Goal: Information Seeking & Learning: Learn about a topic

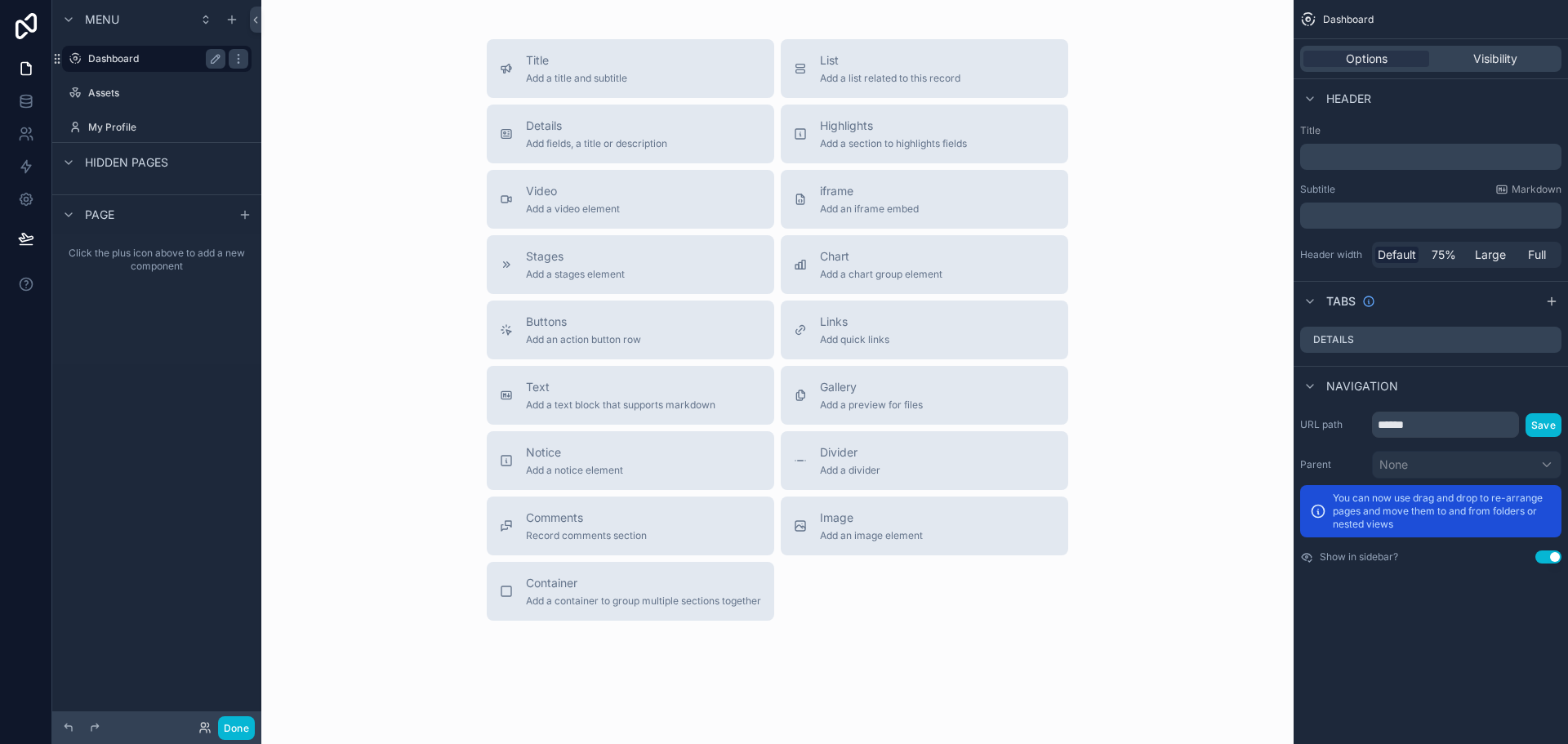
click at [148, 57] on label "Dashboard" at bounding box center [153, 59] width 131 height 13
click at [125, 84] on div "Assets" at bounding box center [156, 93] width 137 height 20
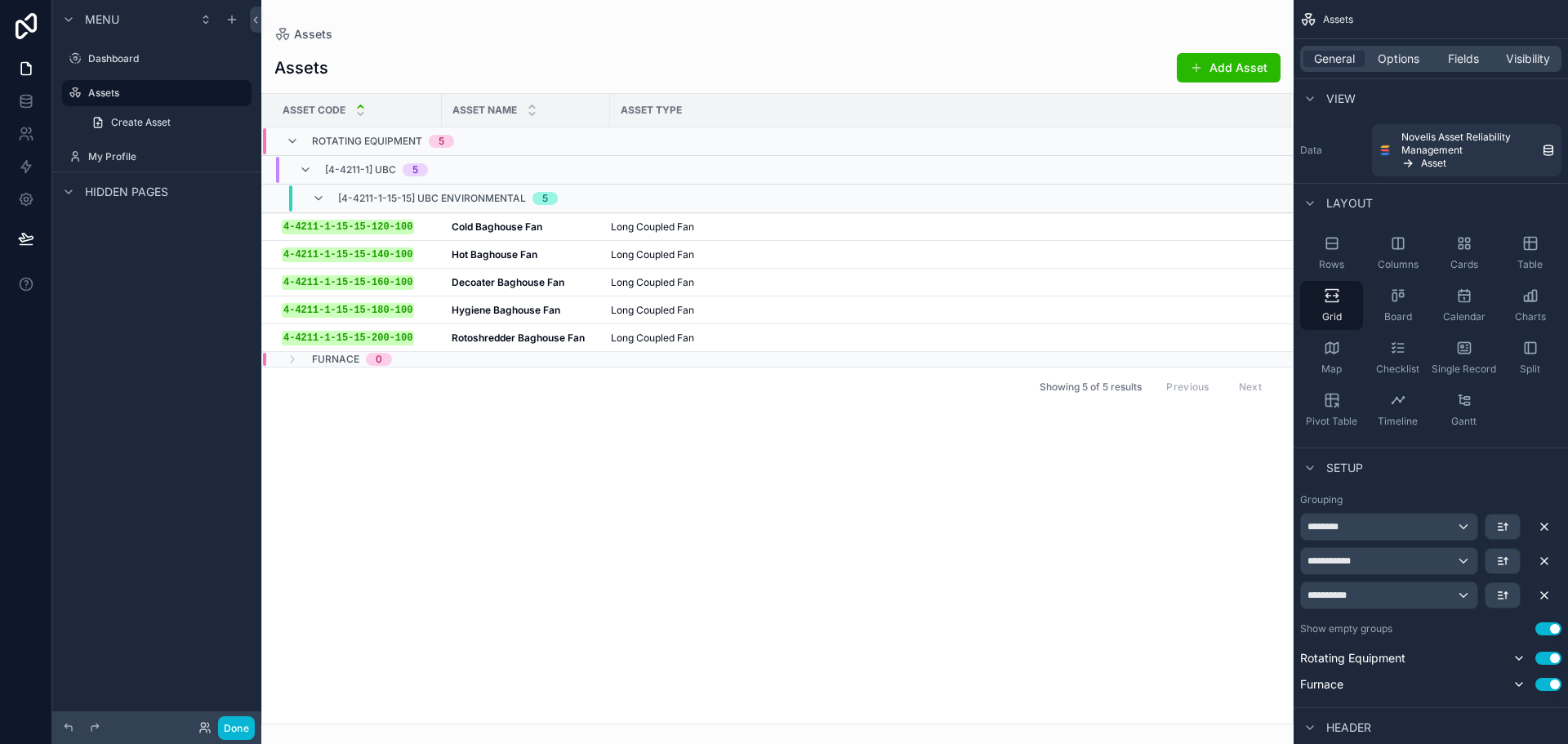
click at [531, 547] on div "scrollable content" at bounding box center [777, 372] width 1032 height 744
click at [670, 525] on div "Asset Code Asset Name Asset Type Rotating Equipment 5 [4-4211-1] UBC 5 [4-4211-…" at bounding box center [777, 408] width 1031 height 629
click at [234, 720] on button "Done" at bounding box center [236, 728] width 37 height 24
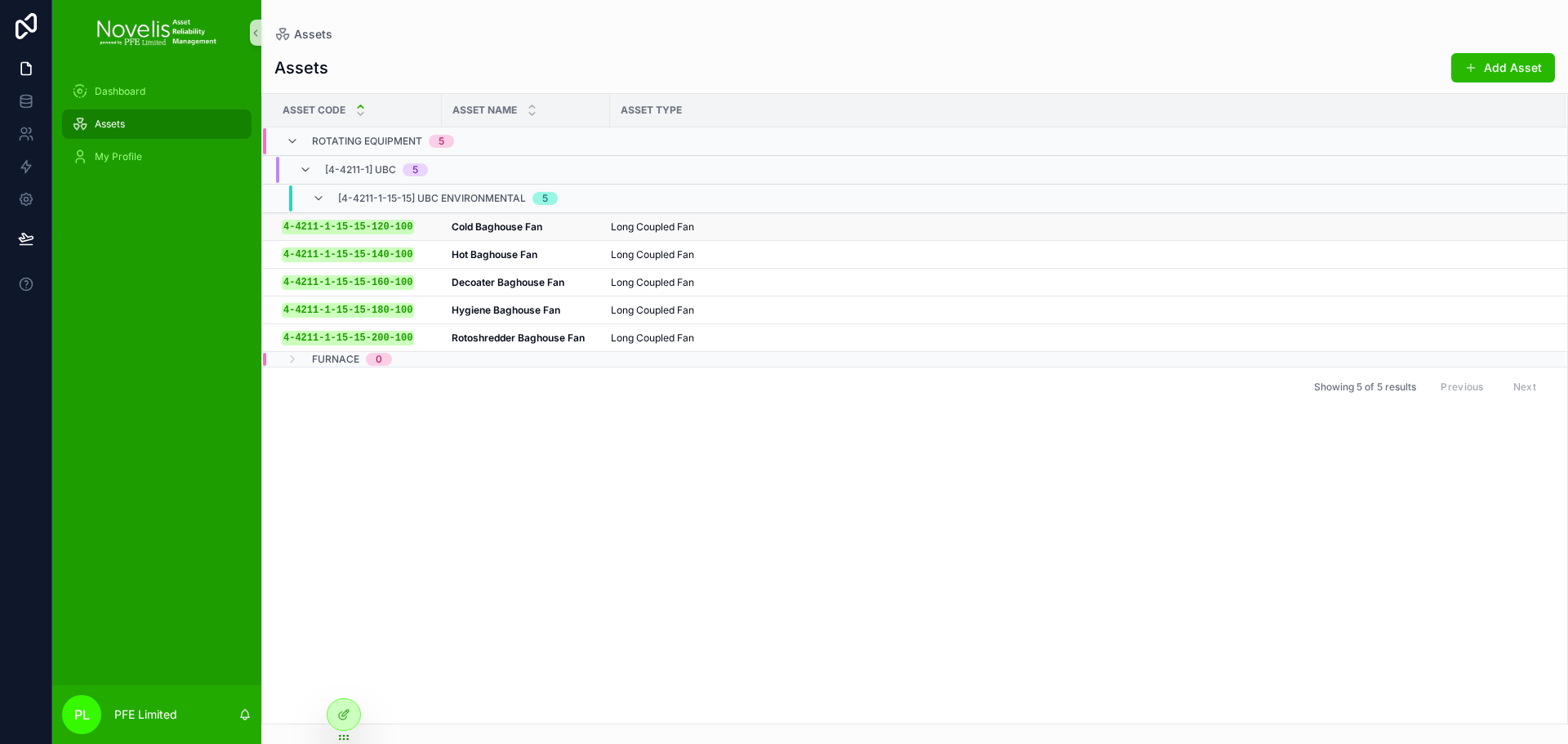
click at [518, 228] on strong "Cold Baghouse Fan" at bounding box center [496, 226] width 90 height 12
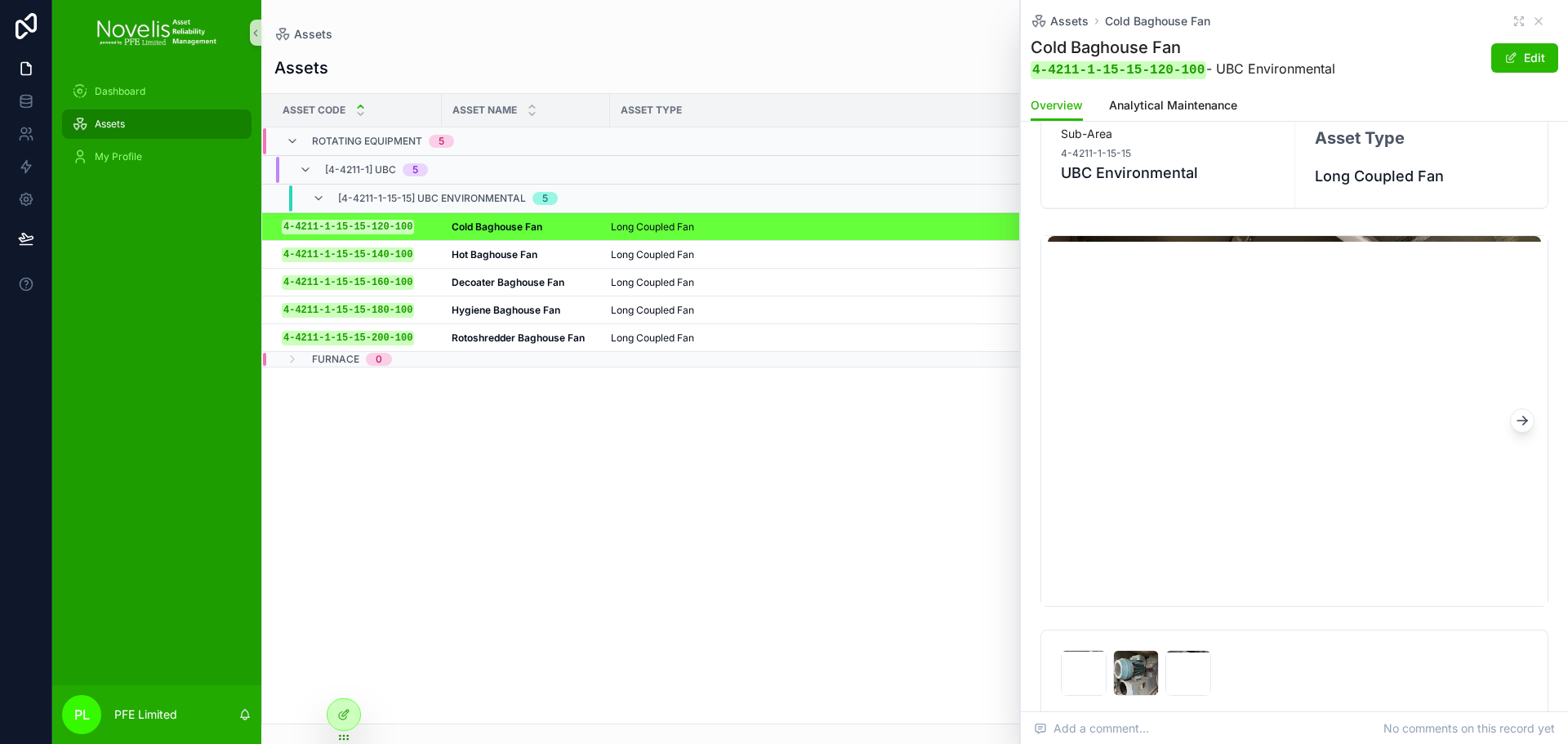
scroll to position [164, 0]
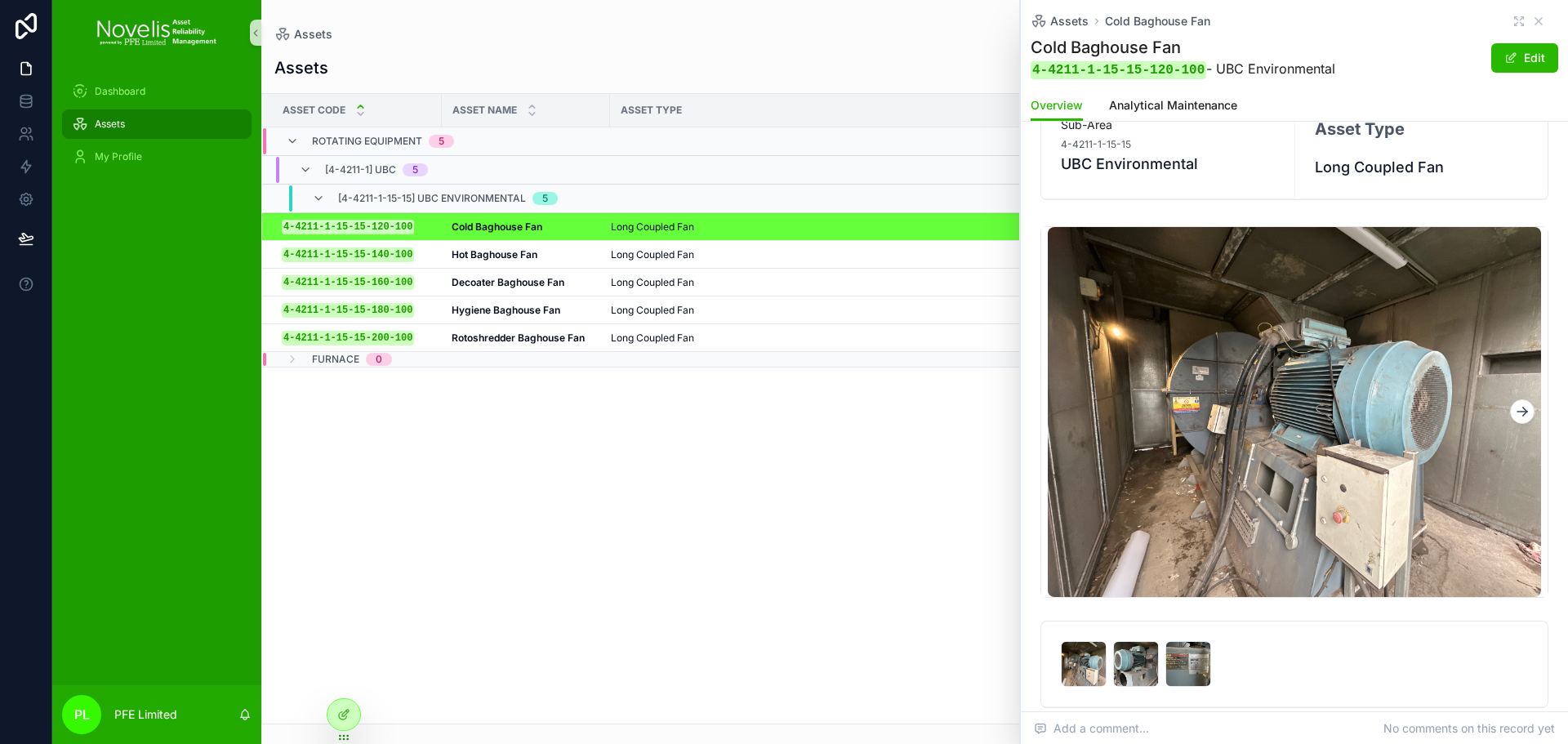
click at [1509, 418] on button "scrollable content" at bounding box center [1522, 412] width 24 height 24
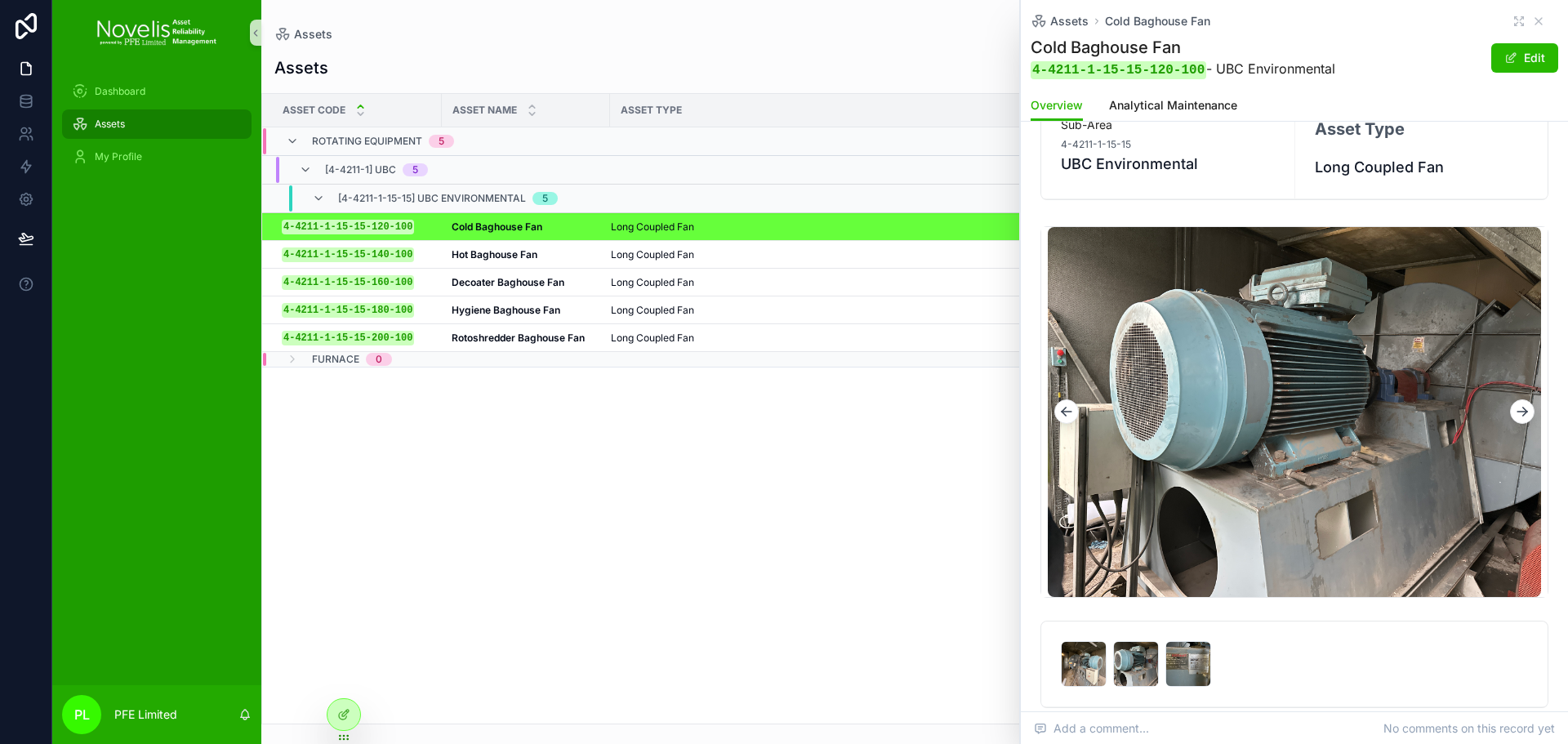
click at [1514, 418] on icon "scrollable content" at bounding box center [1522, 411] width 16 height 16
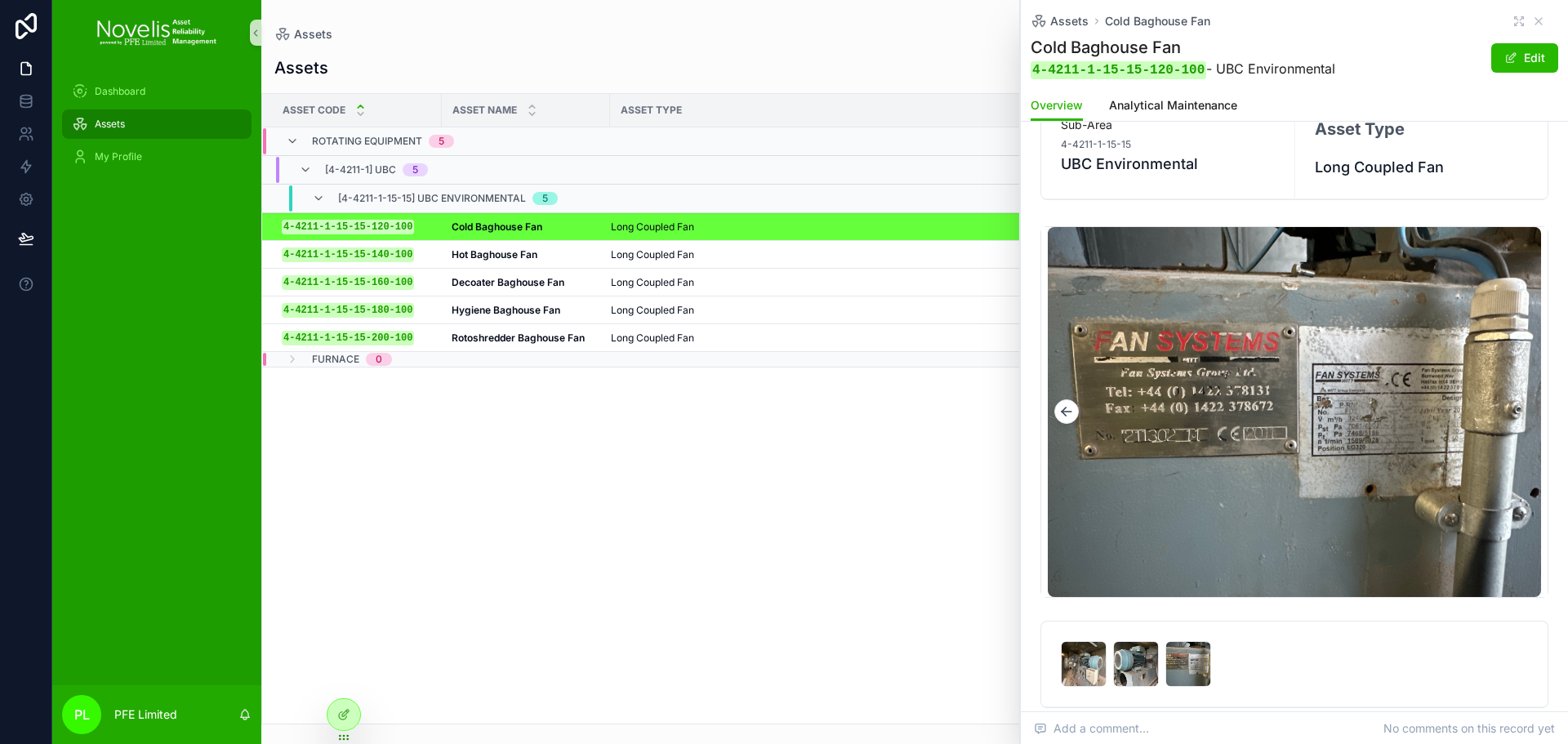
click at [1066, 415] on icon "scrollable content" at bounding box center [1063, 413] width 4 height 4
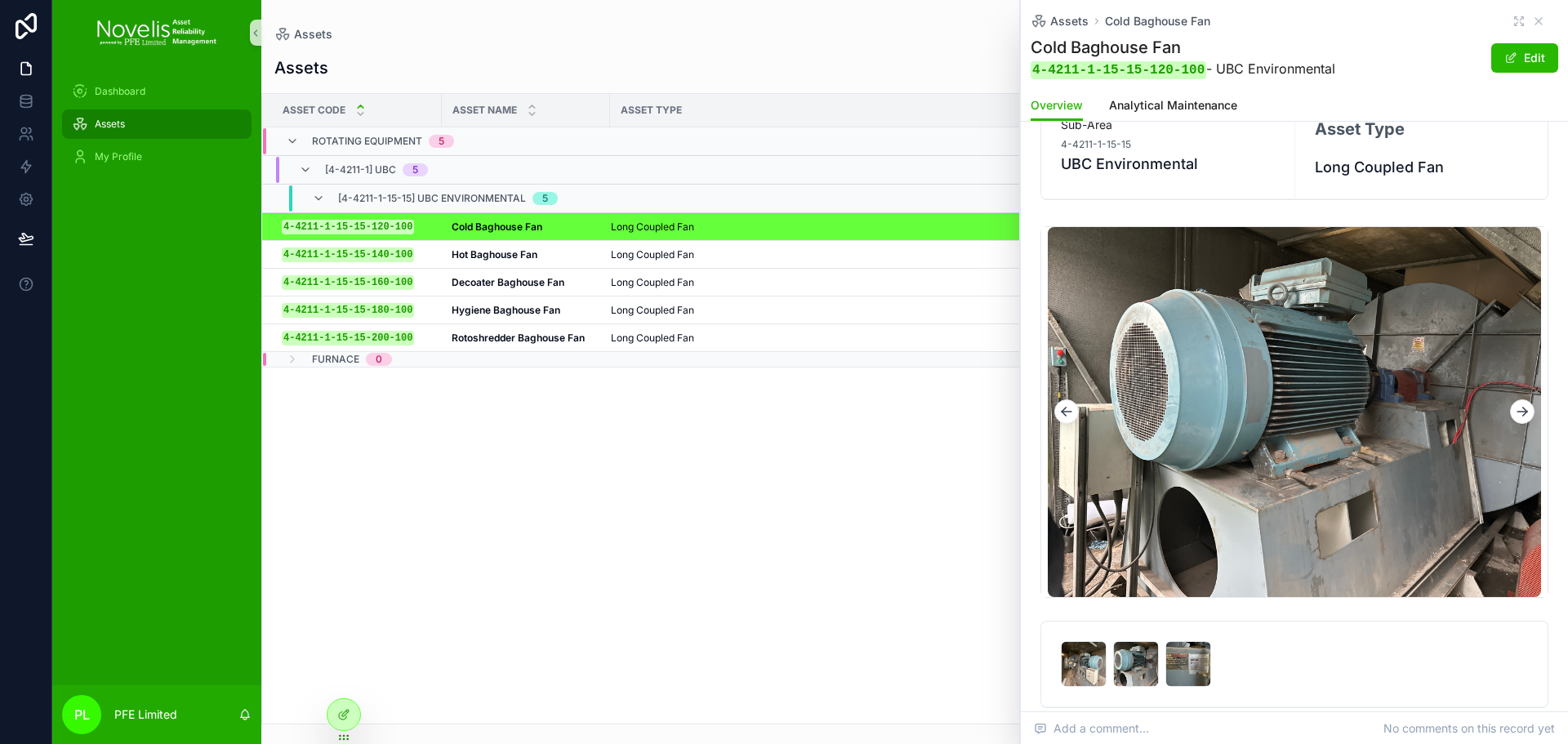
click at [1066, 415] on icon "scrollable content" at bounding box center [1063, 413] width 4 height 4
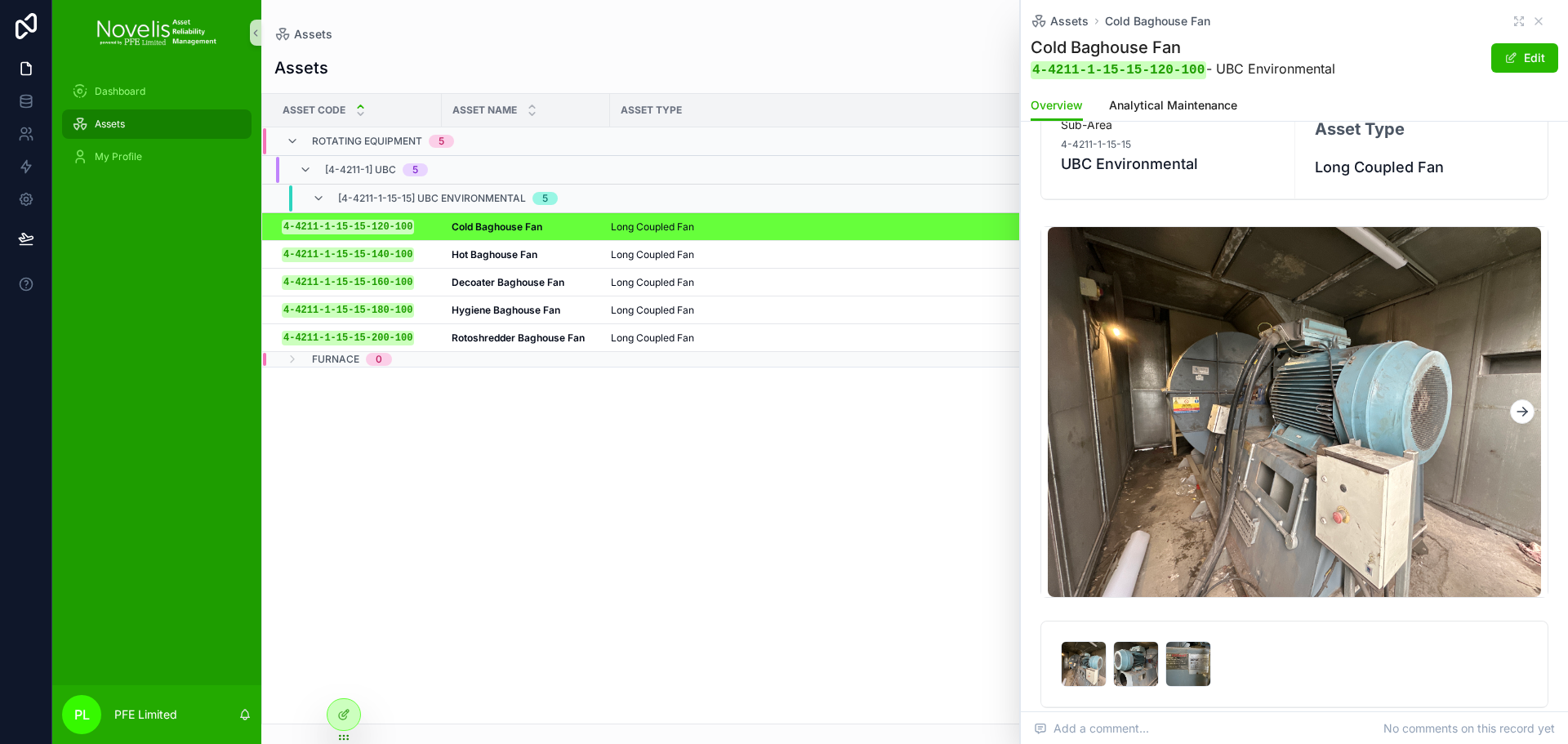
click at [1066, 415] on img "scrollable content" at bounding box center [1295, 412] width 494 height 370
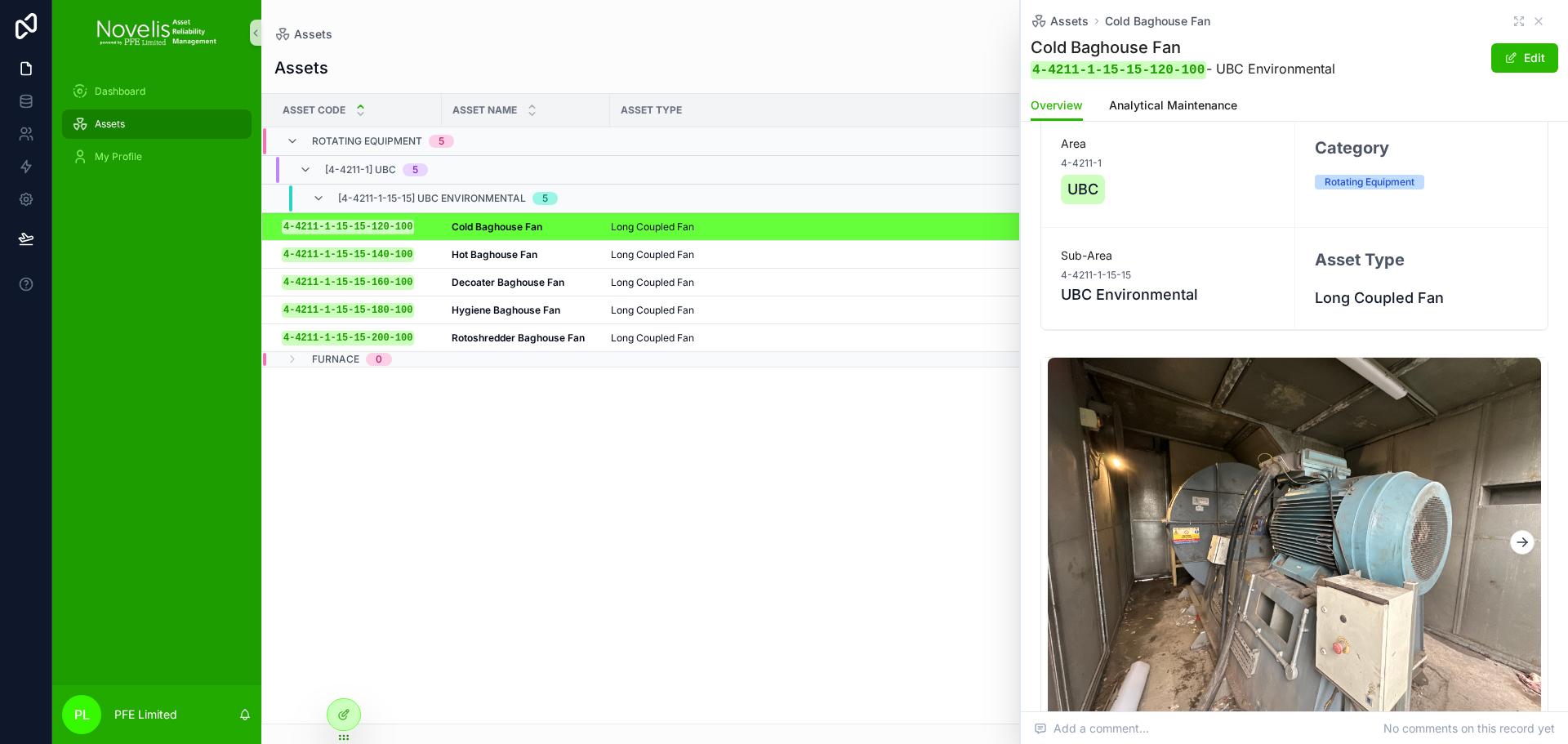
scroll to position [0, 0]
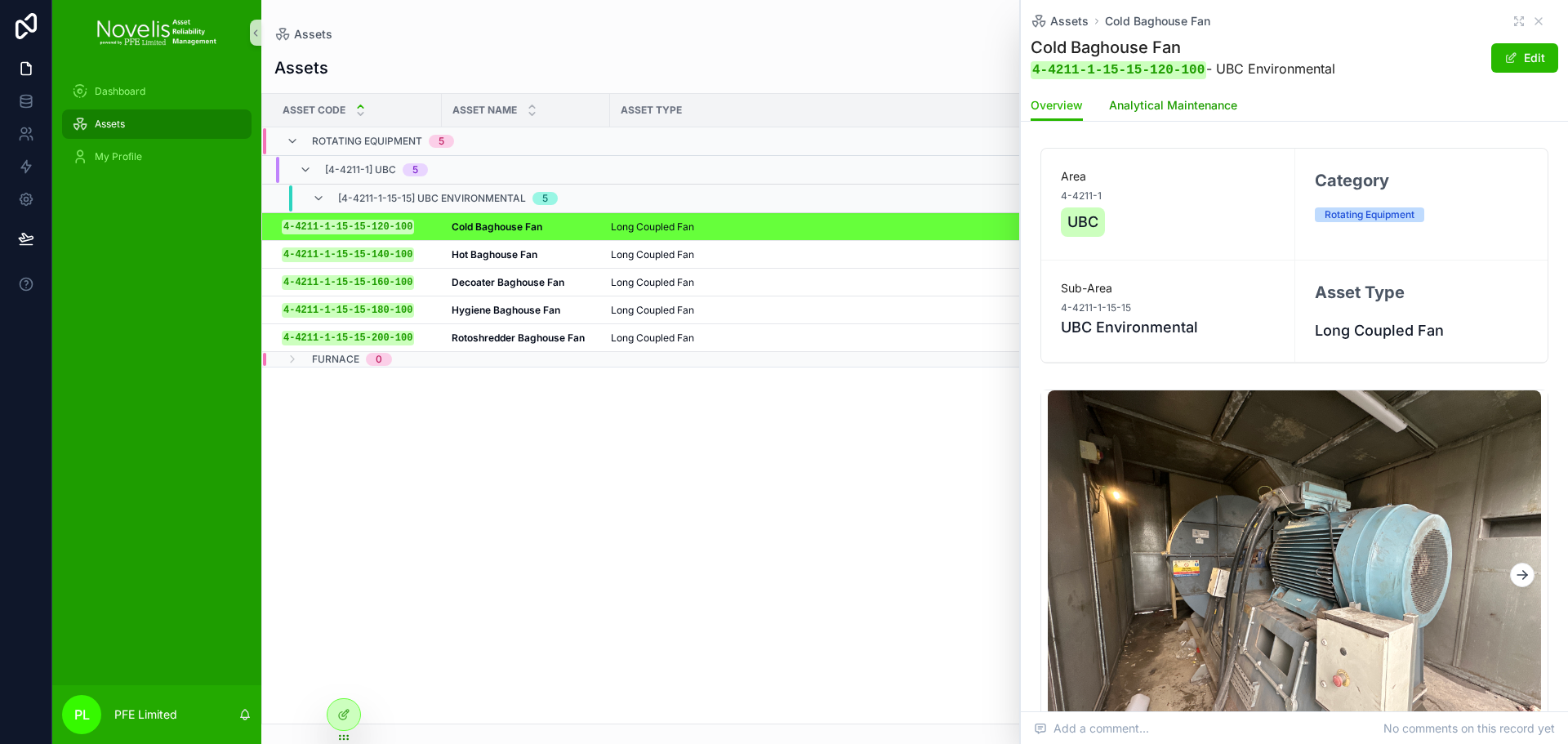
click at [1236, 114] on link "Analytical Maintenance" at bounding box center [1173, 107] width 128 height 33
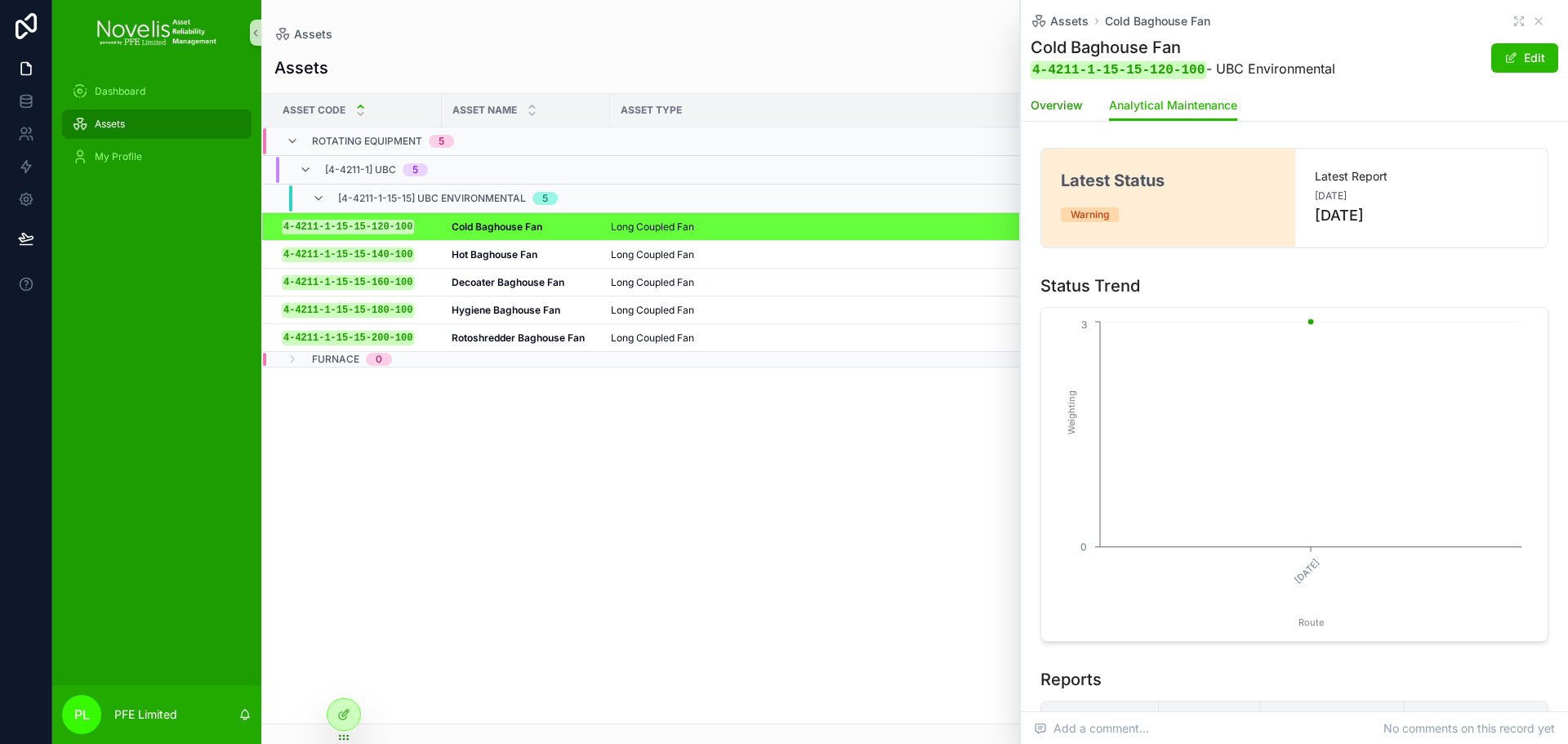
click at [1053, 105] on span "Overview" at bounding box center [1057, 105] width 53 height 16
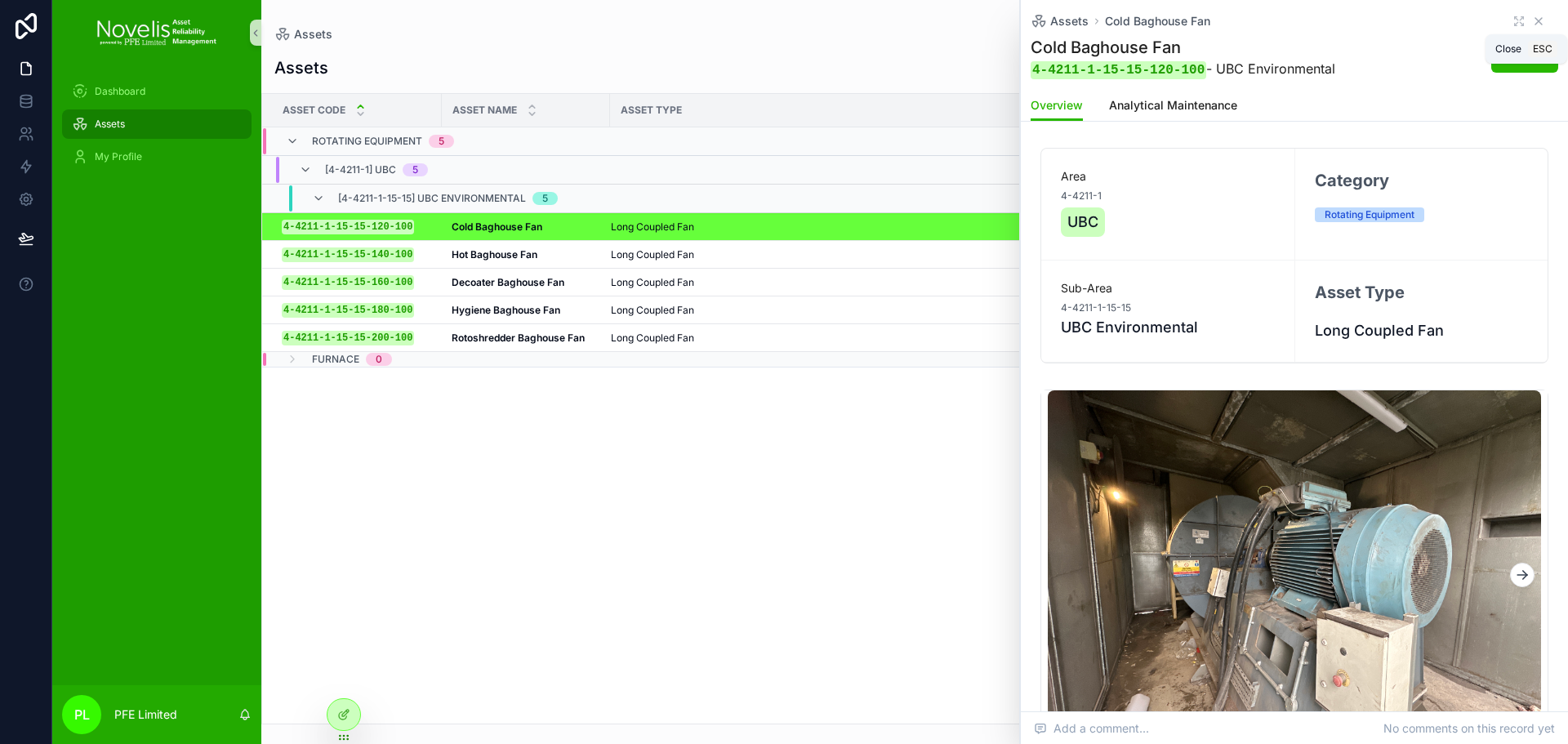
click at [1535, 18] on icon "scrollable content" at bounding box center [1539, 22] width 7 height 7
